Goal: Check status: Check status

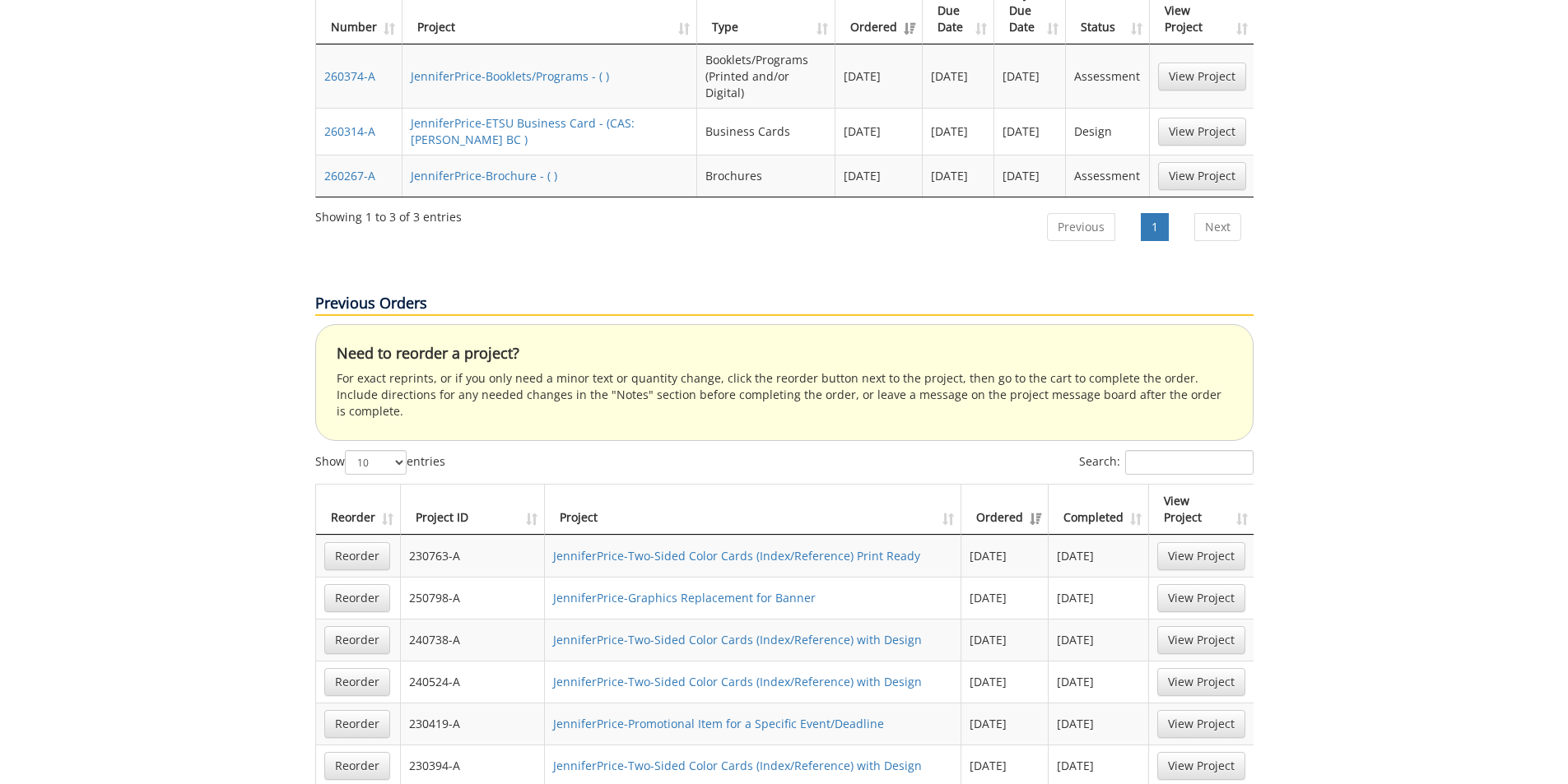
scroll to position [906, 0]
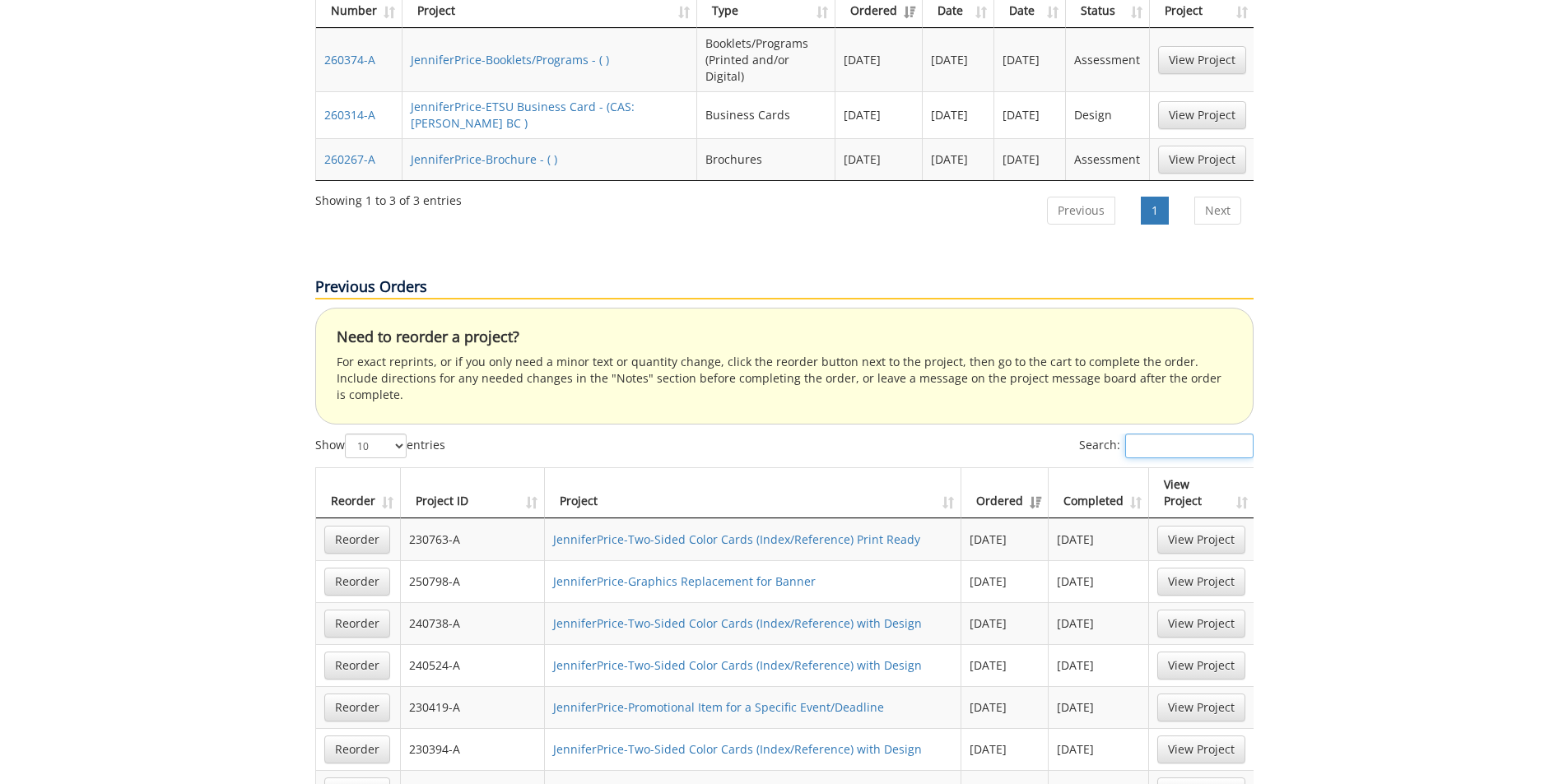
click at [1203, 434] on input "Search:" at bounding box center [1190, 445] width 128 height 24
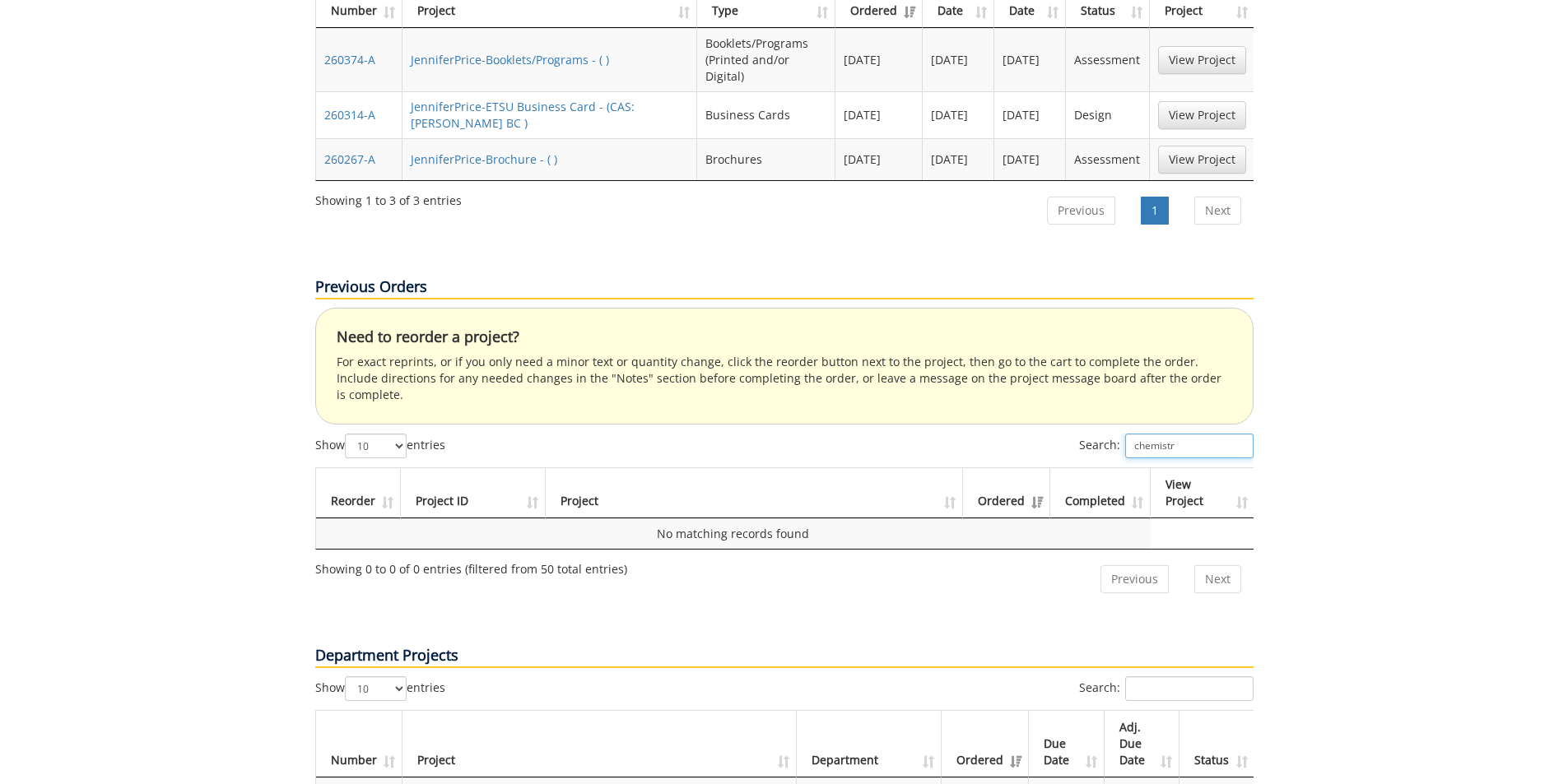
type input "chemistry"
drag, startPoint x: 1190, startPoint y: 355, endPoint x: 1127, endPoint y: 370, distance: 64.8
click at [1127, 434] on div "Search: chemistry" at bounding box center [1165, 448] width 174 height 29
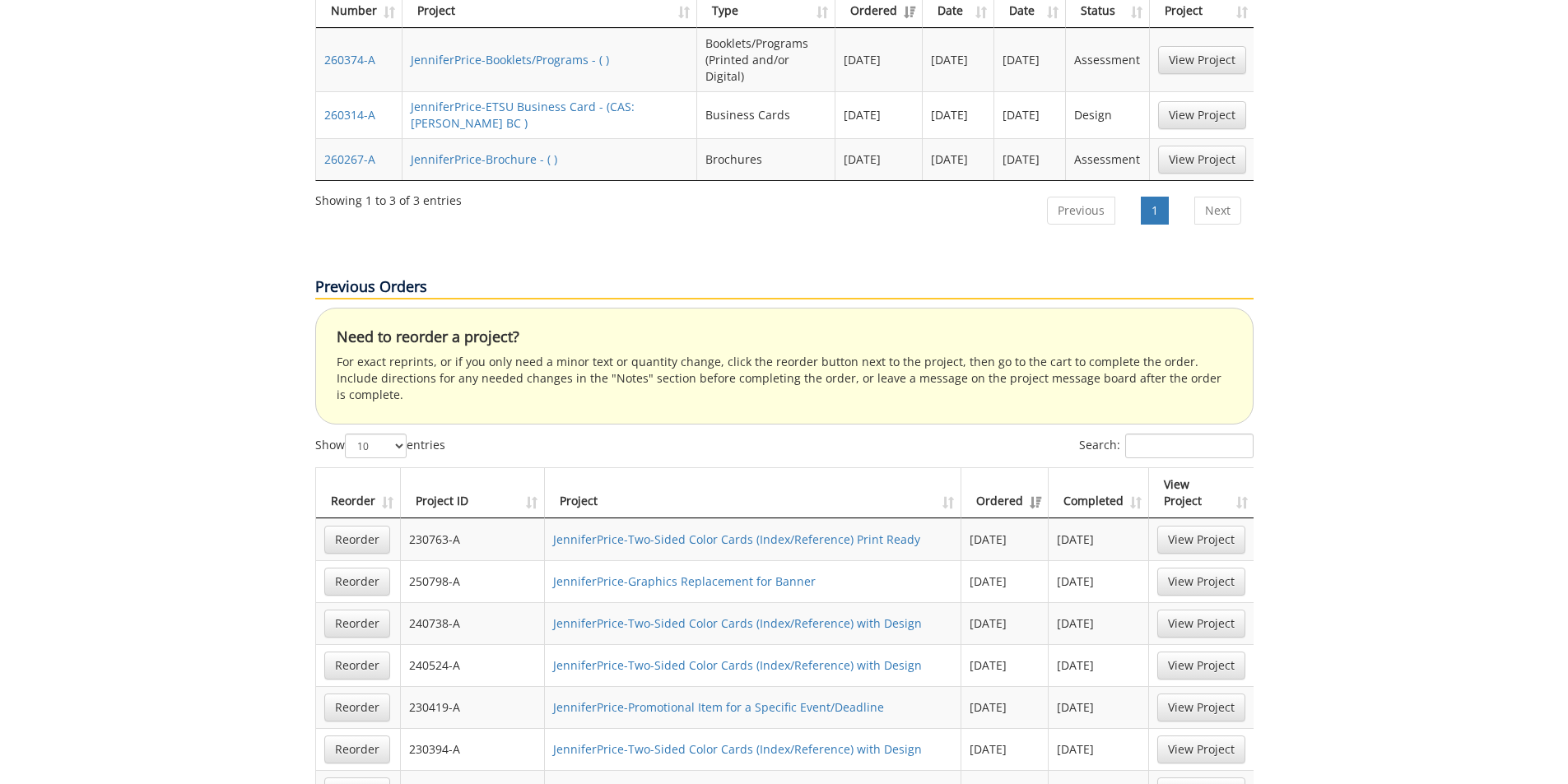
click at [1132, 468] on th "Completed" at bounding box center [1098, 493] width 100 height 51
click at [396, 434] on select "10 25 50 100" at bounding box center [375, 445] width 61 height 24
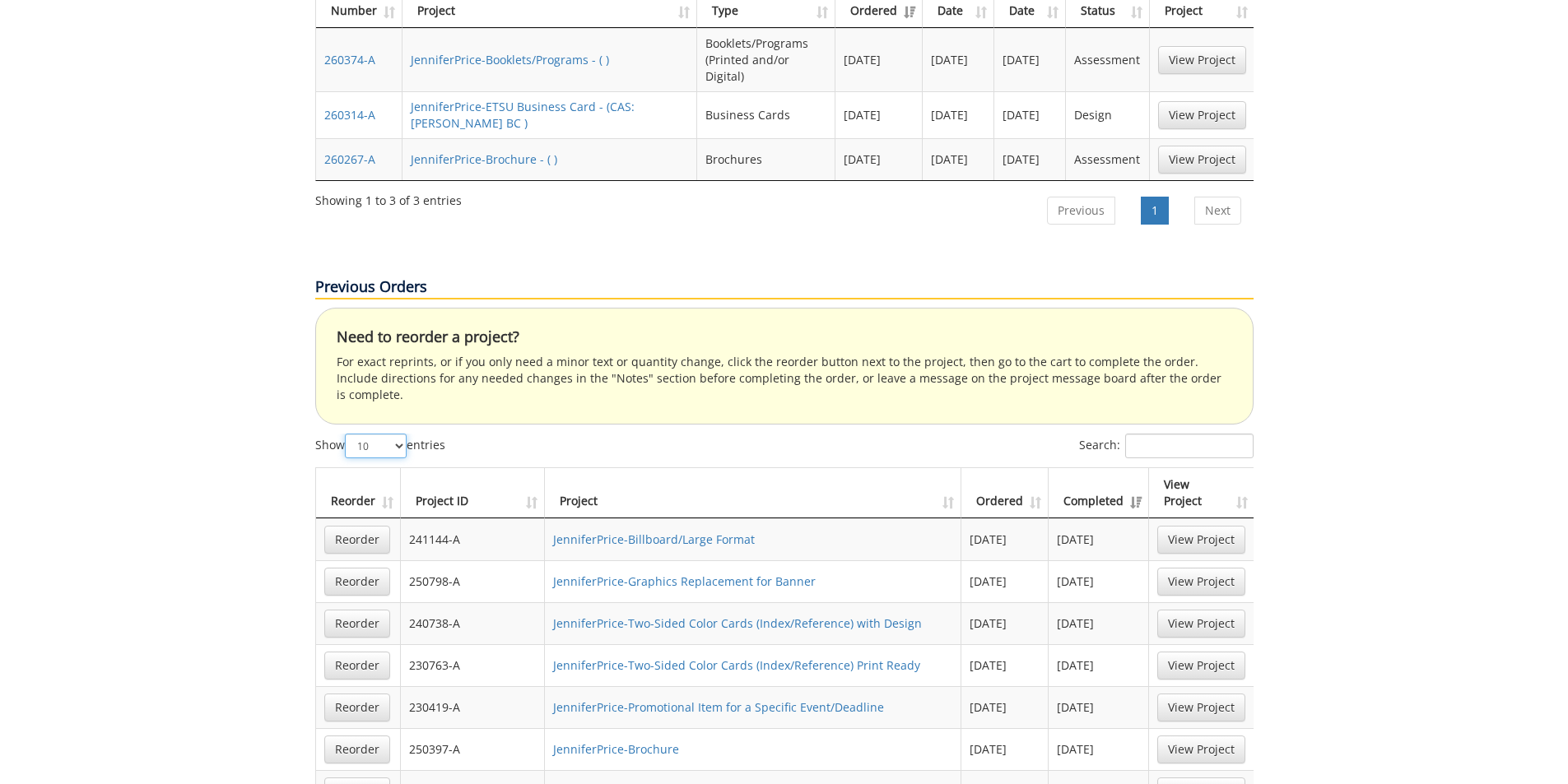
select select "100"
click at [346, 434] on select "10 25 50 100" at bounding box center [375, 445] width 61 height 24
click at [1168, 434] on input "Search:" at bounding box center [1190, 445] width 128 height 24
click at [1141, 468] on th "Completed" at bounding box center [1098, 493] width 100 height 51
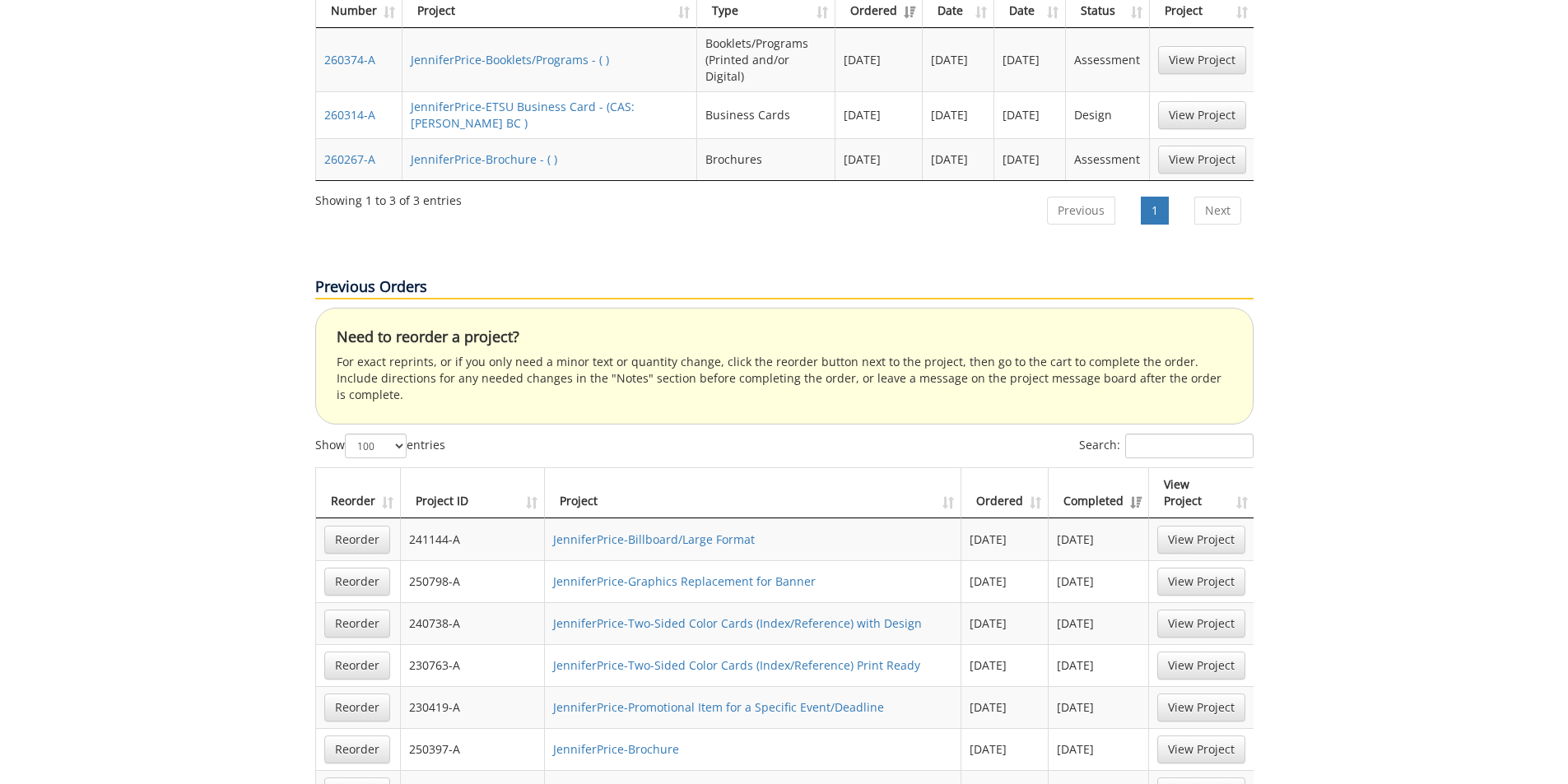
click at [1141, 468] on th "Completed" at bounding box center [1098, 493] width 100 height 51
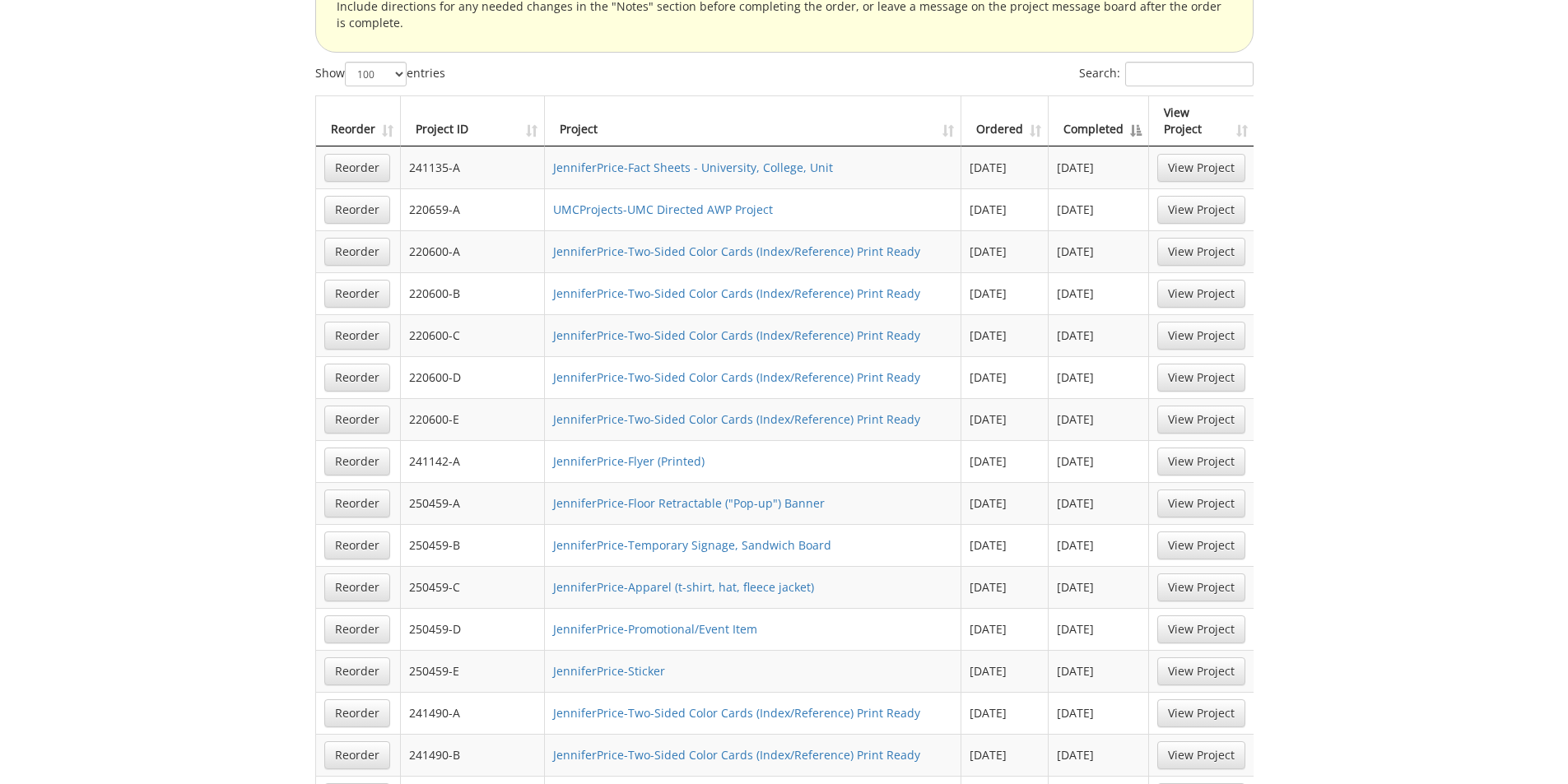
scroll to position [1234, 0]
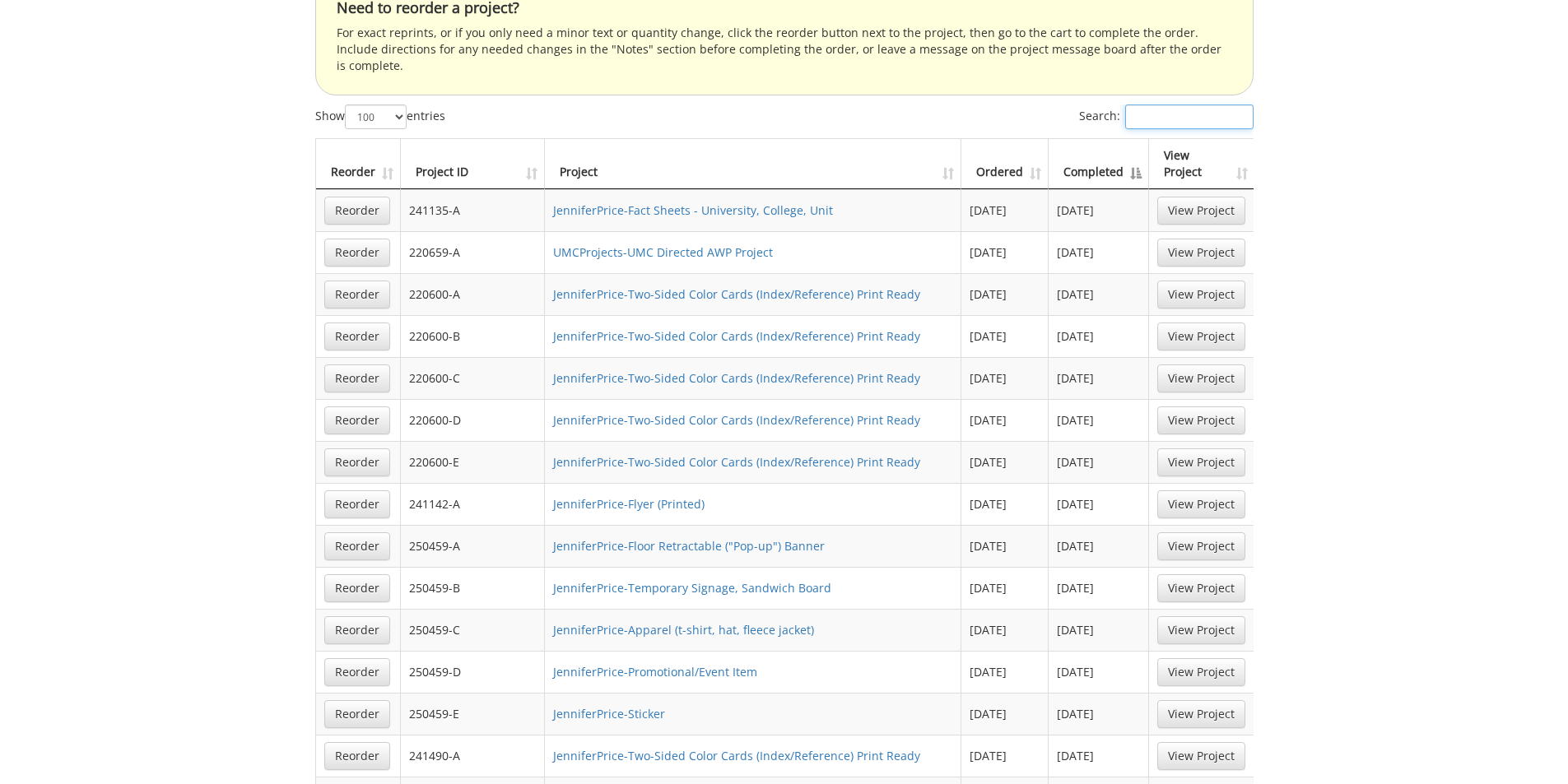
click at [1136, 104] on input "Search:" at bounding box center [1190, 116] width 128 height 24
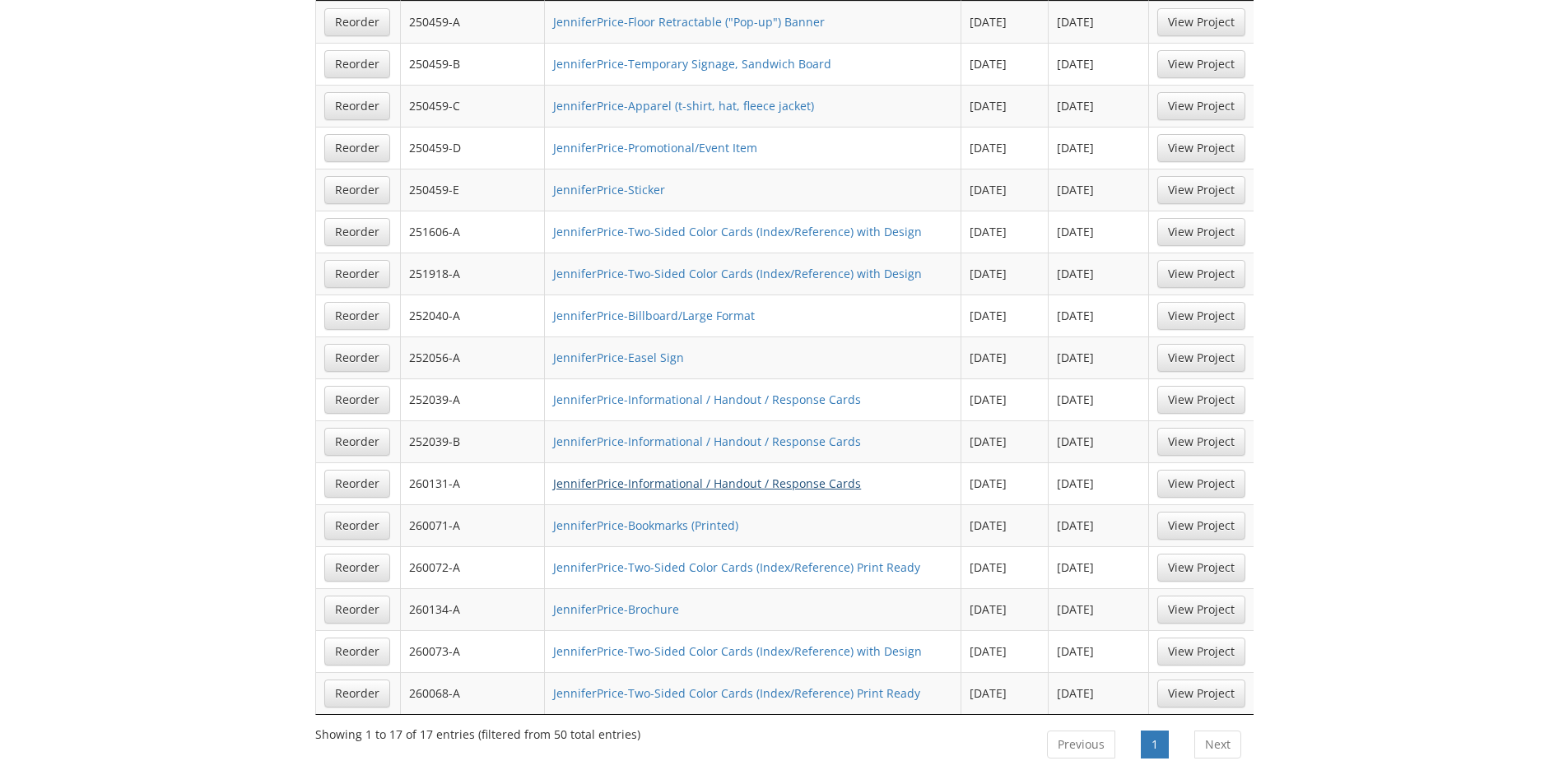
scroll to position [1481, 0]
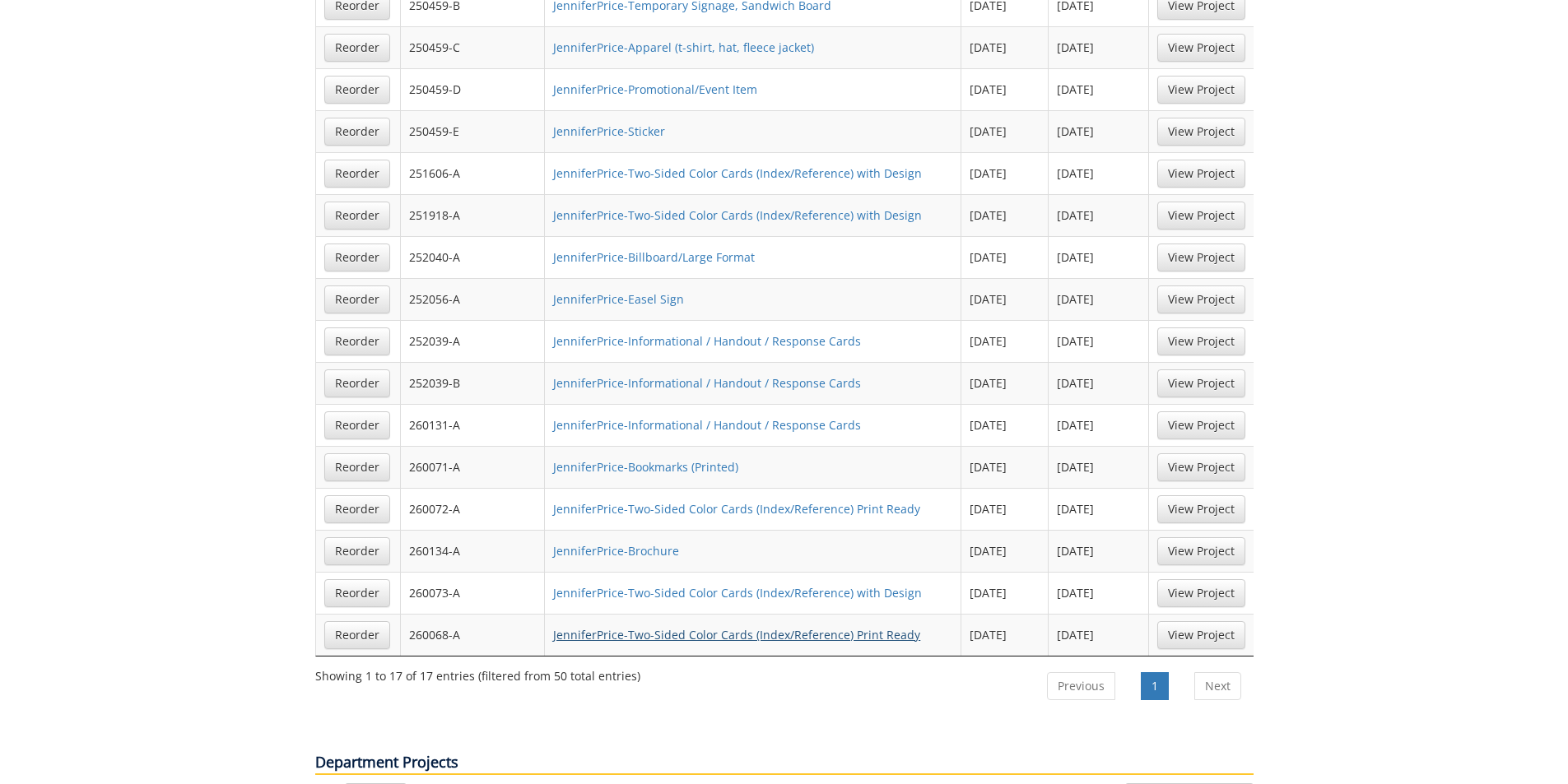
type input "2025"
click at [714, 627] on link "JenniferPrice-Two-Sided Color Cards (Index/Reference) Print Ready" at bounding box center [736, 635] width 367 height 16
click at [638, 586] on link "JenniferPrice-Two-Sided Color Cards (Index/Reference) with Design" at bounding box center [737, 593] width 369 height 16
click at [1202, 495] on link "View Project" at bounding box center [1201, 509] width 89 height 28
click at [1201, 411] on link "View Project" at bounding box center [1201, 425] width 89 height 28
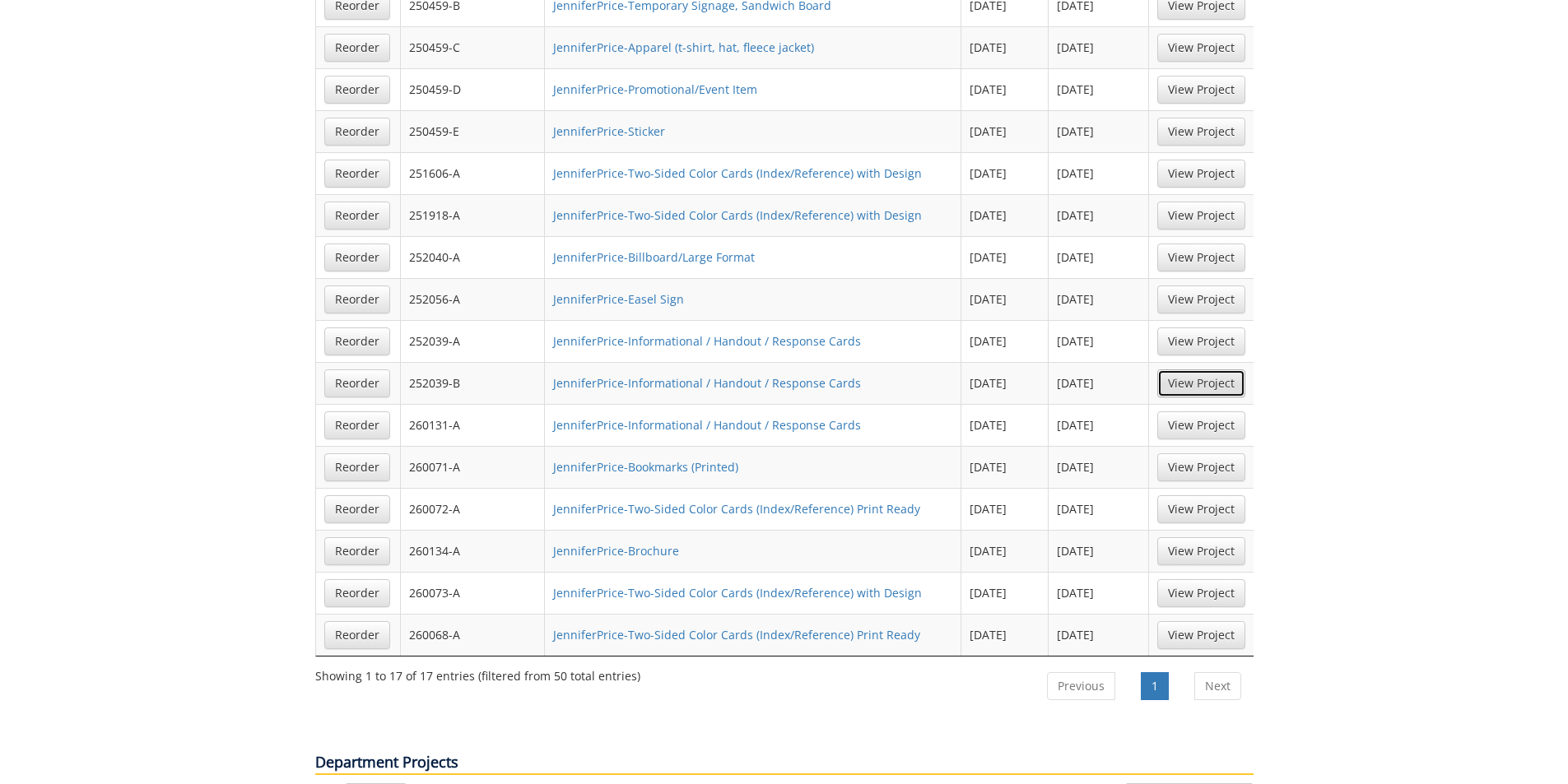
click at [1192, 370] on link "View Project" at bounding box center [1201, 383] width 89 height 28
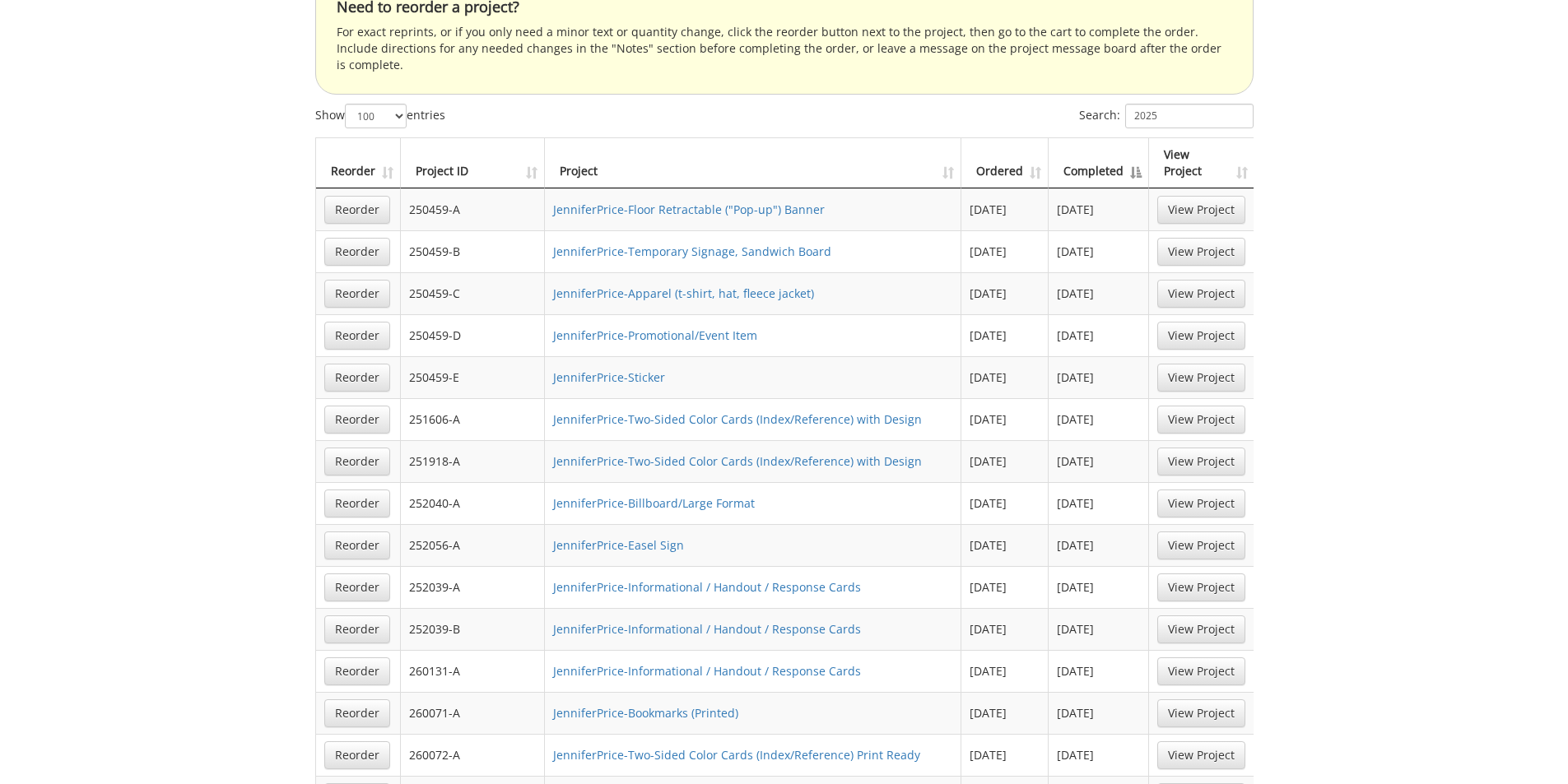
scroll to position [1234, 0]
click at [1212, 407] on link "View Project" at bounding box center [1201, 420] width 89 height 28
click at [1195, 448] on link "View Project" at bounding box center [1201, 462] width 89 height 28
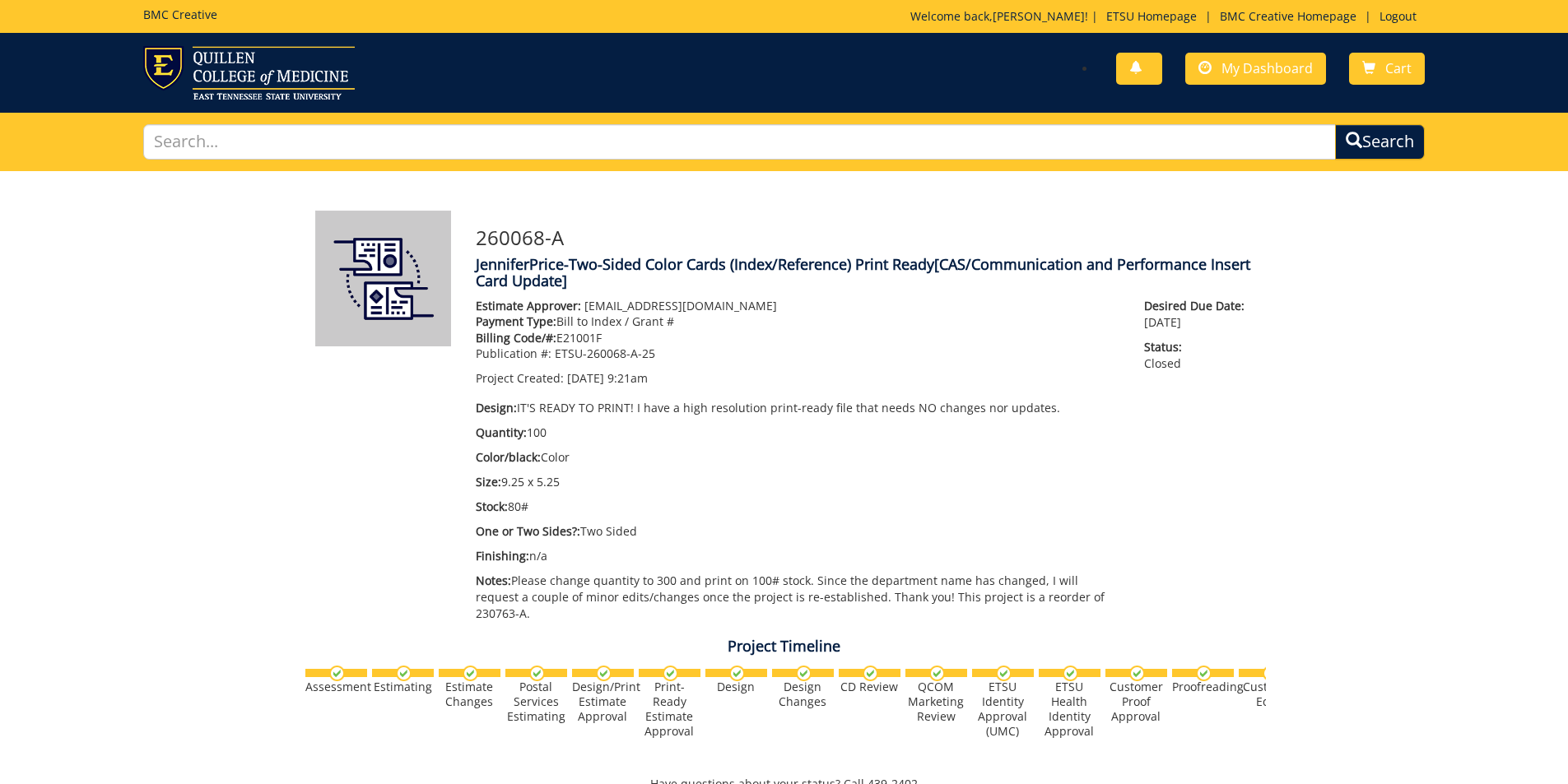
scroll to position [2766, 0]
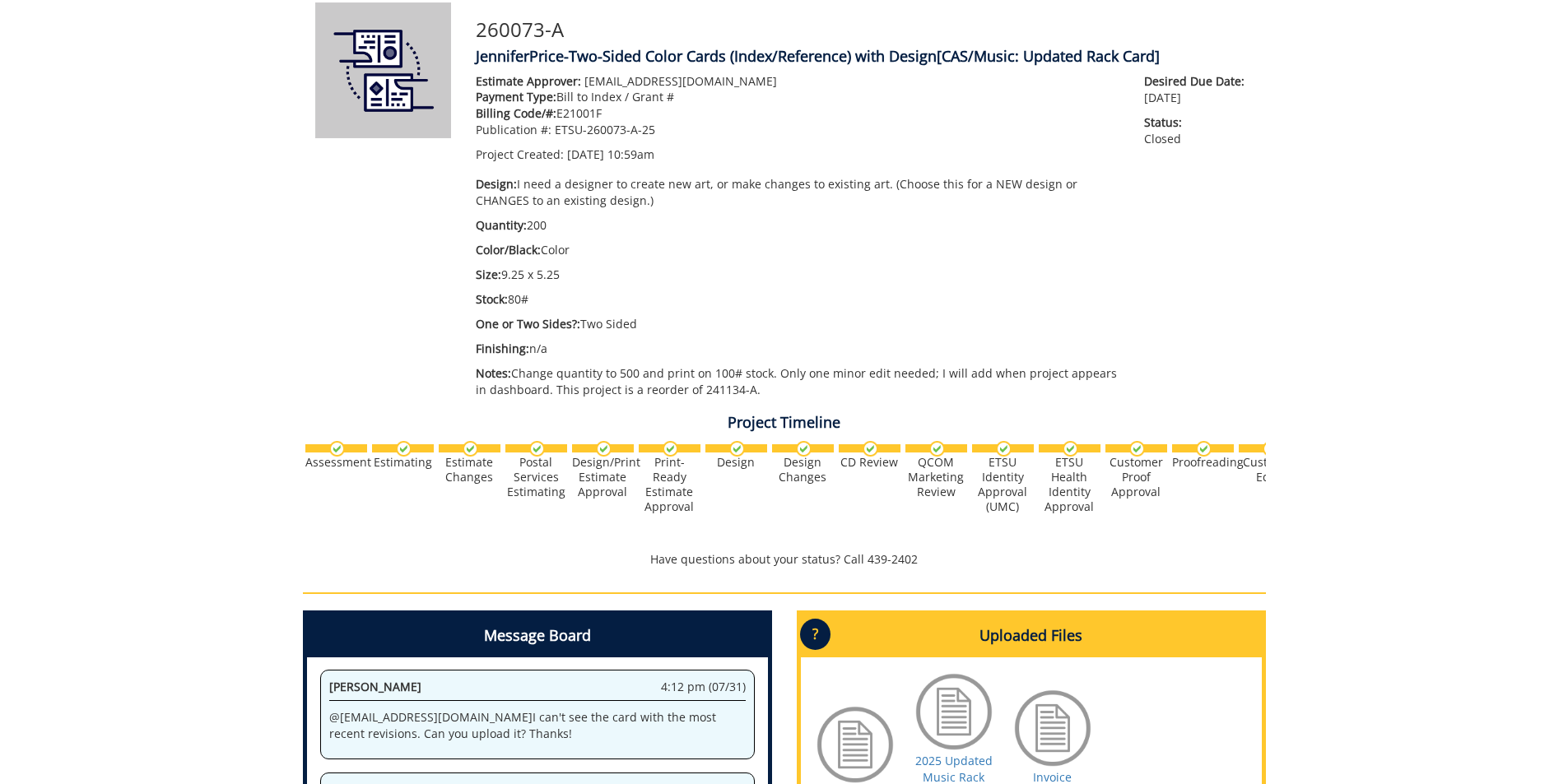
scroll to position [164, 0]
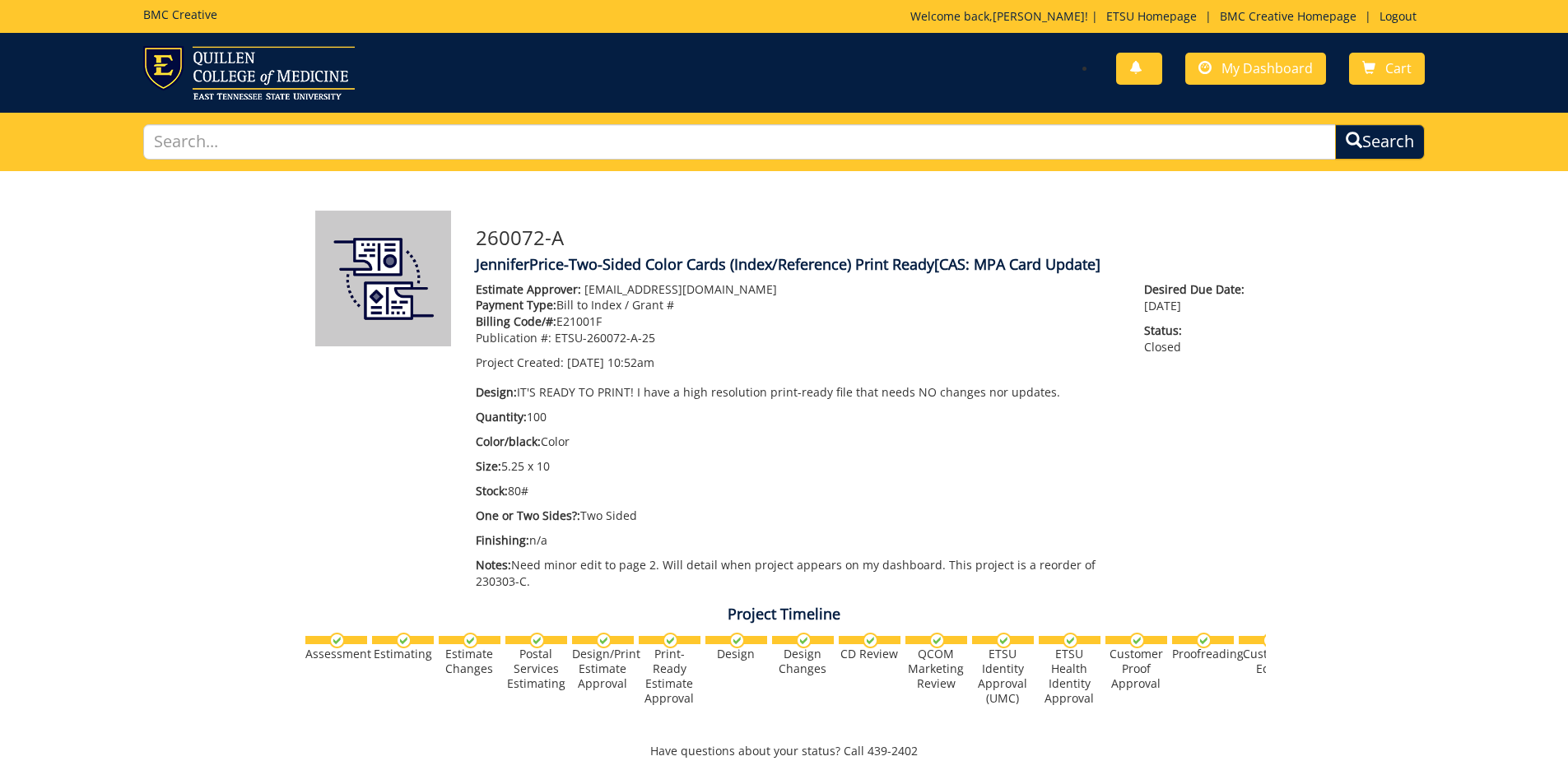
scroll to position [305, 0]
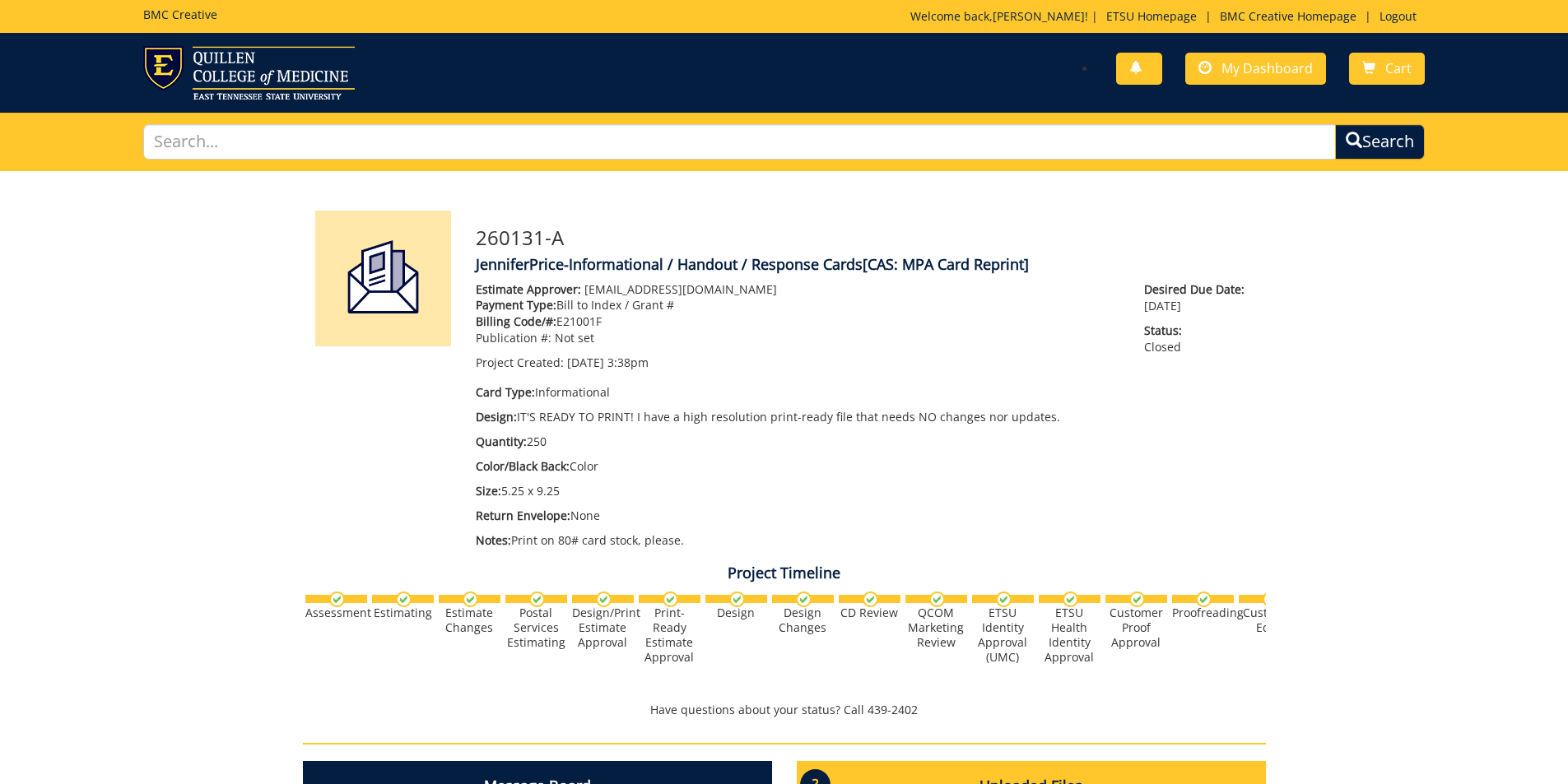
scroll to position [67, 0]
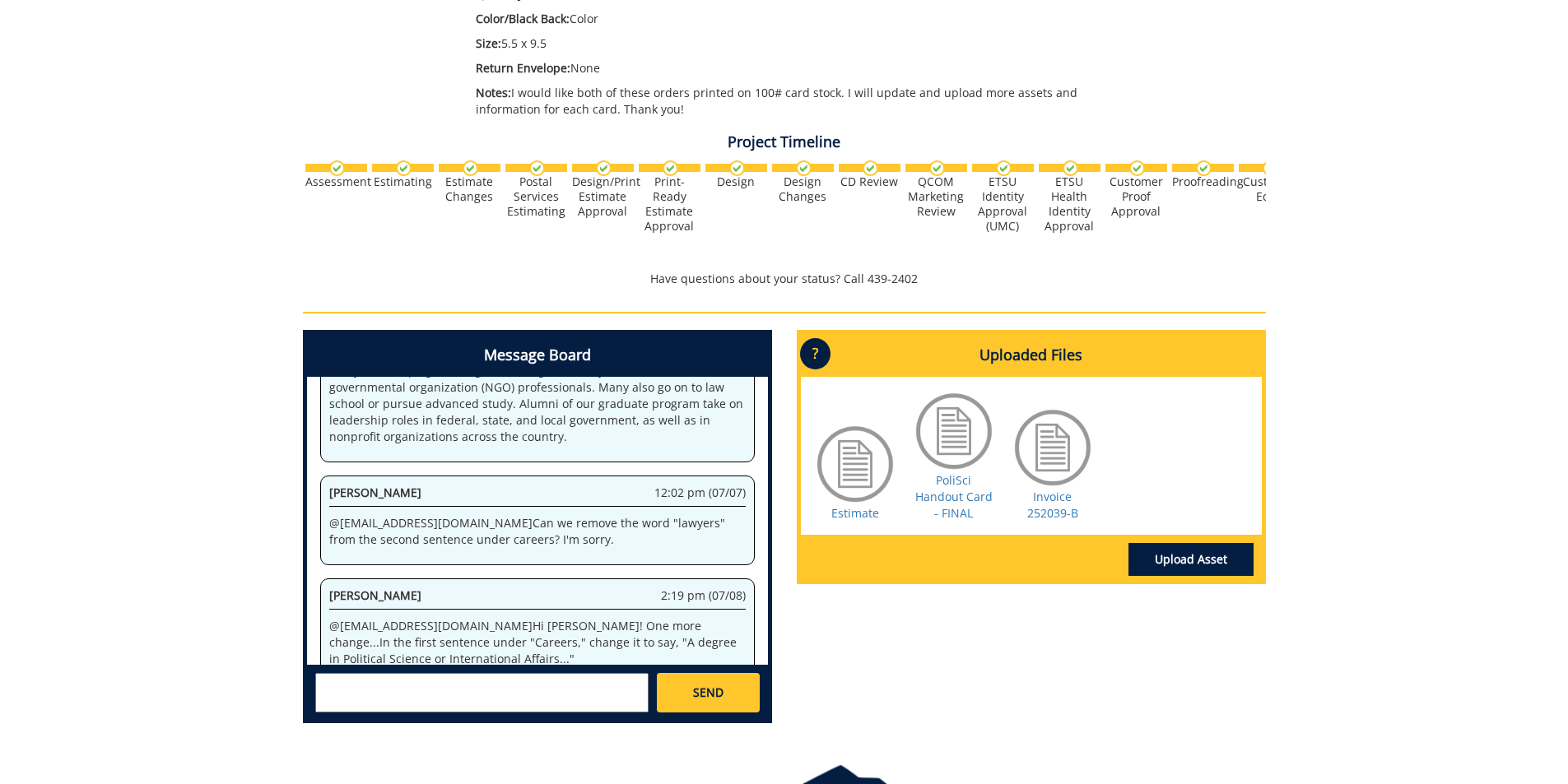
scroll to position [494, 0]
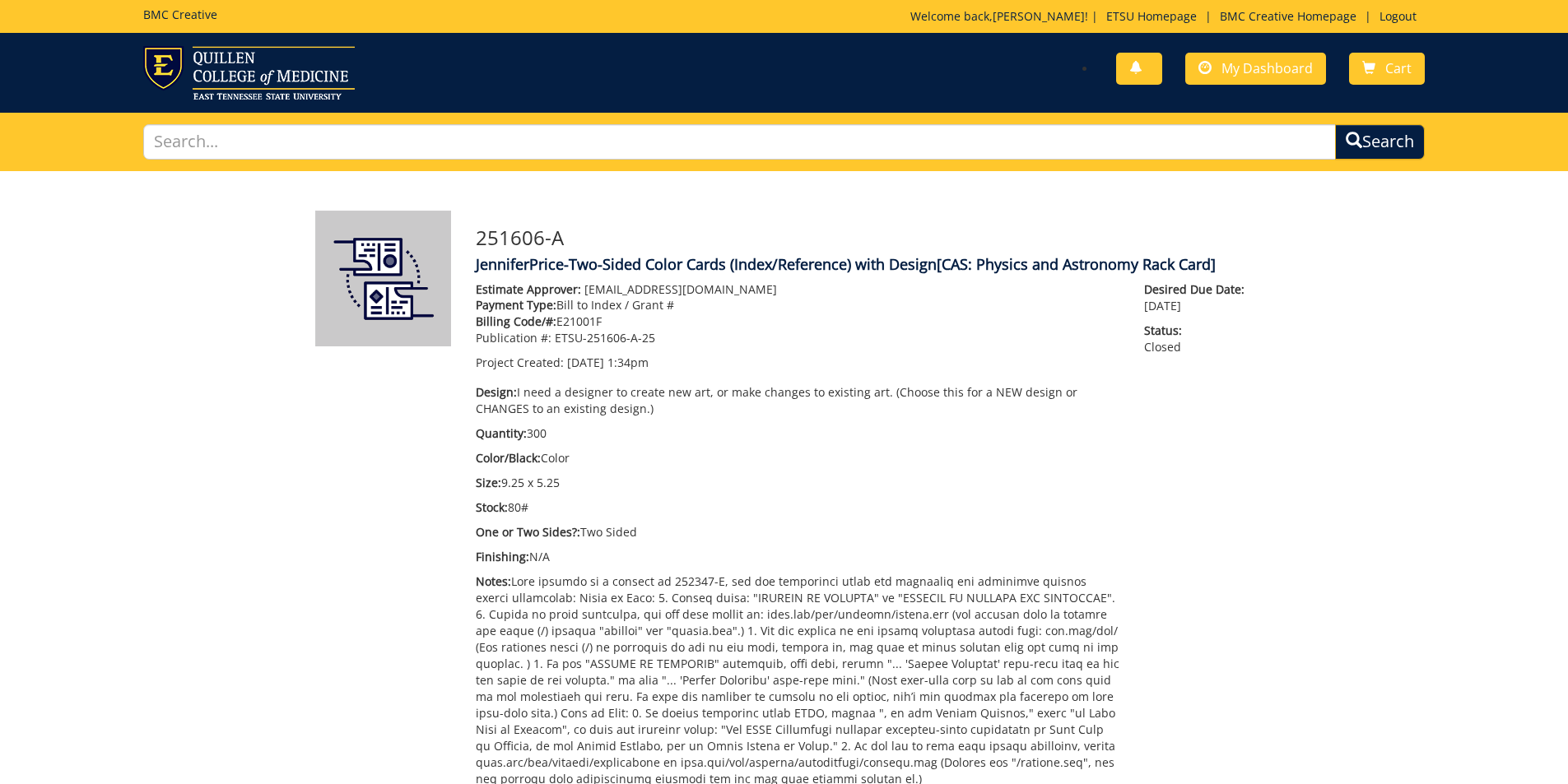
scroll to position [457, 0]
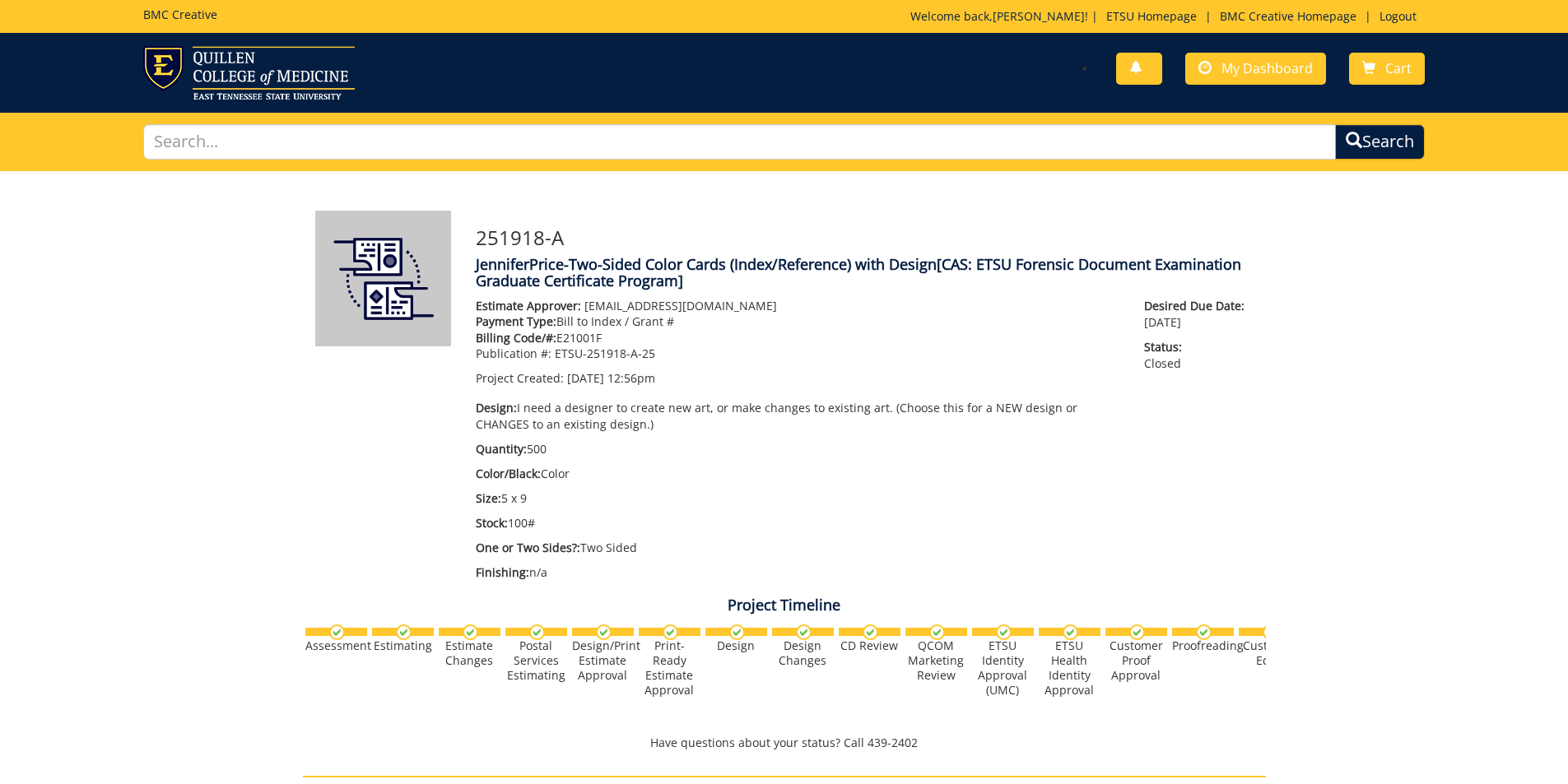
scroll to position [268, 0]
